Goal: Task Accomplishment & Management: Manage account settings

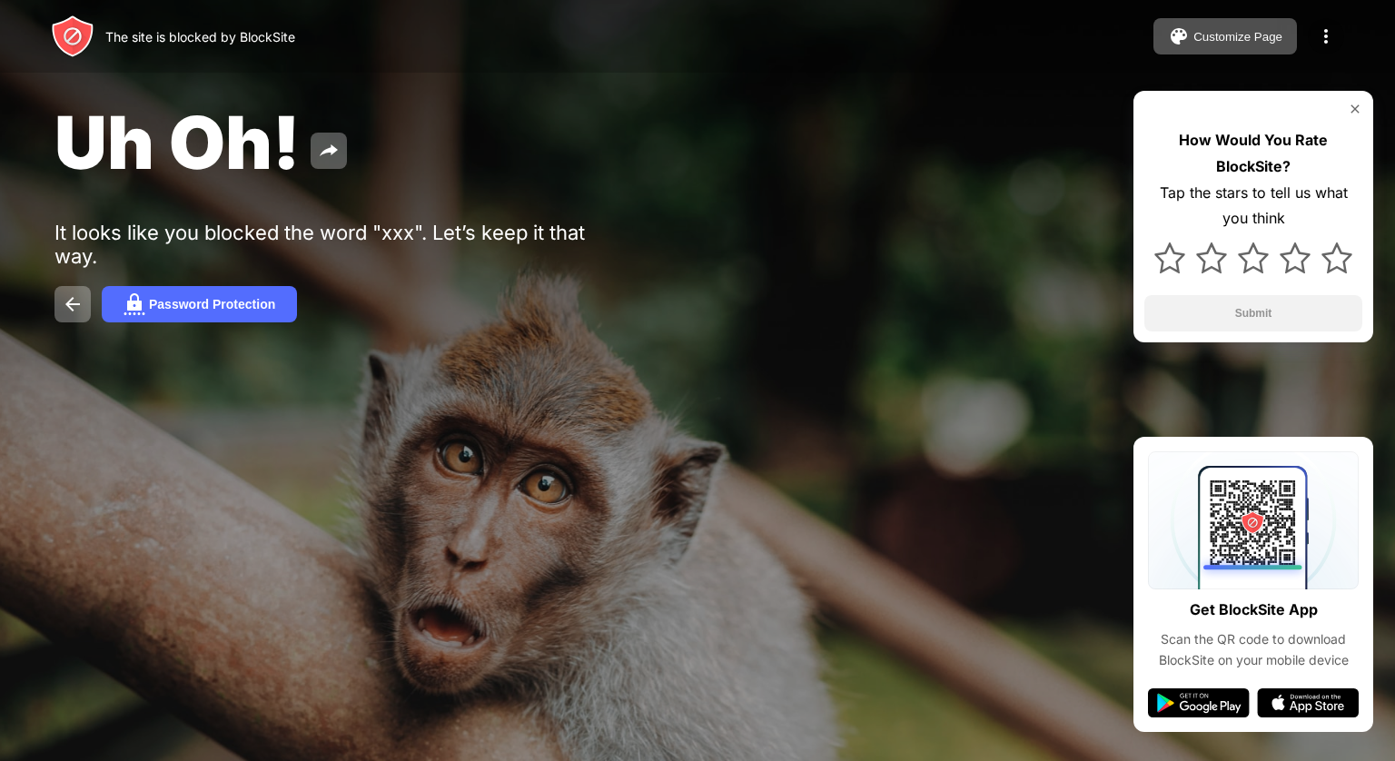
click at [1318, 40] on img at bounding box center [1326, 36] width 22 height 22
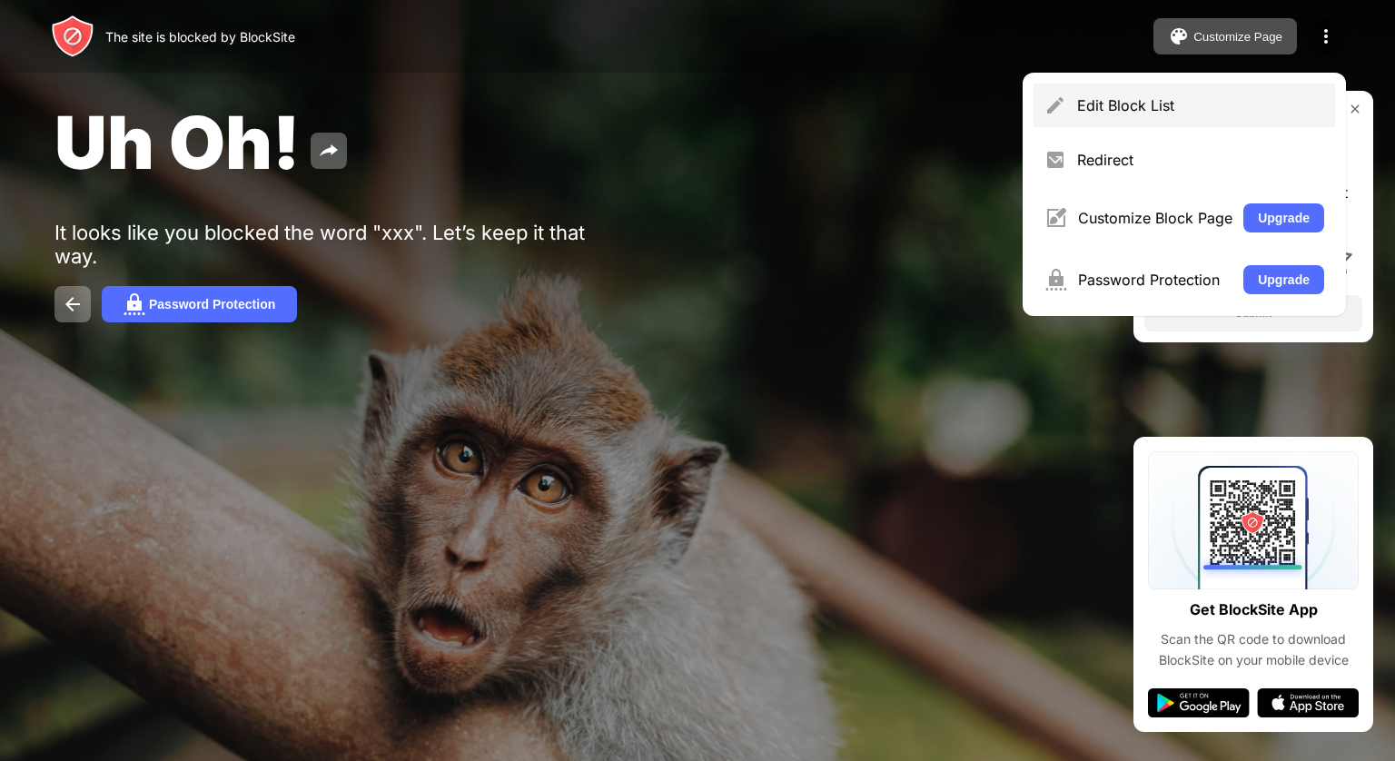
click at [1186, 112] on div "Edit Block List" at bounding box center [1200, 105] width 247 height 18
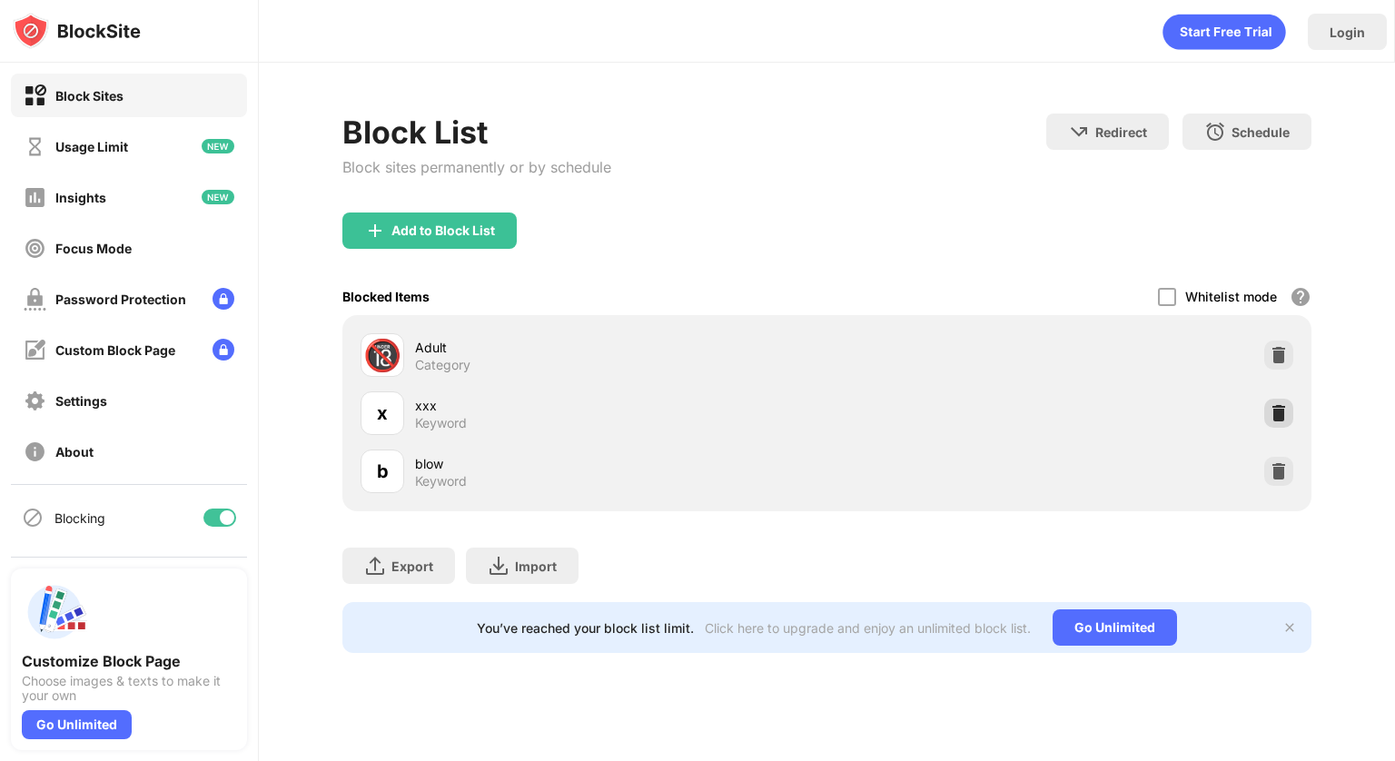
click at [1277, 411] on img at bounding box center [1279, 413] width 18 height 18
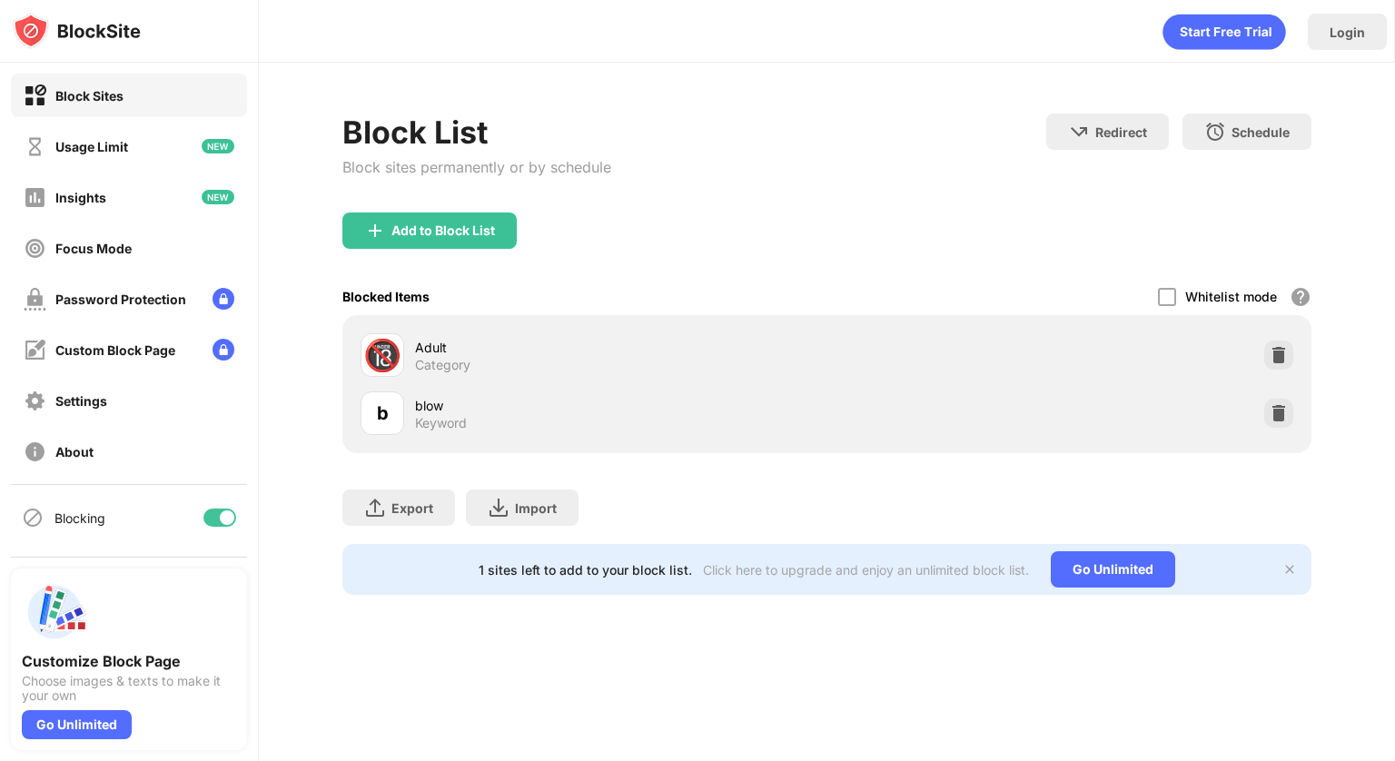
click at [1275, 422] on div at bounding box center [1279, 413] width 29 height 29
